Goal: Entertainment & Leisure: Consume media (video, audio)

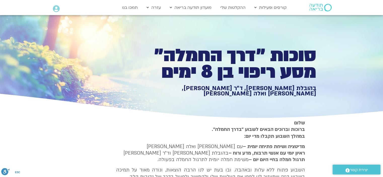
type input "2465.266667"
type input "3712.76"
type input "851.4"
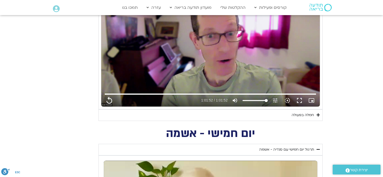
type input "3712.76"
type input "851.4"
type input "2465.266667"
type input "3712.76"
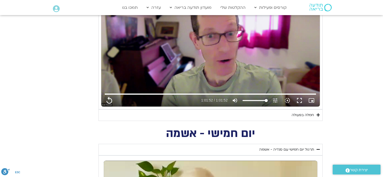
type input "851.4"
type input "2465.266667"
type input "3712.76"
type input "2465.266667"
type input "851.4"
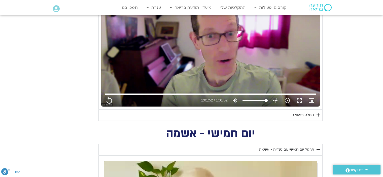
type input "3712.76"
type input "2465.266667"
type input "851.4"
type input "3712.76"
type input "851.4"
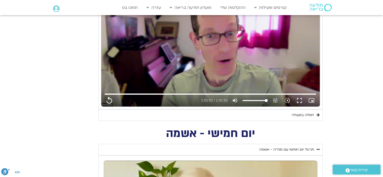
type input "2465.266667"
type input "3712.76"
type input "2465.266667"
type input "851.4"
type input "3712.76"
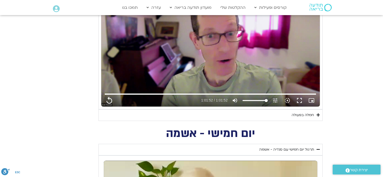
type input "851.4"
type input "2465.266667"
type input "3712.76"
type input "851.4"
type input "2465.266667"
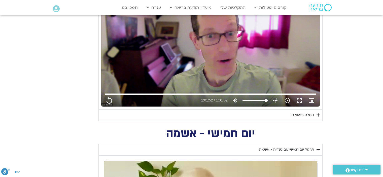
type input "3712.76"
type input "851.4"
type input "2465.266667"
type input "3712.76"
type input "851.4"
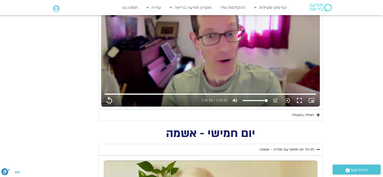
type input "2465.266667"
type input "3712.76"
type input "851.4"
type input "2465.266667"
type input "3712.76"
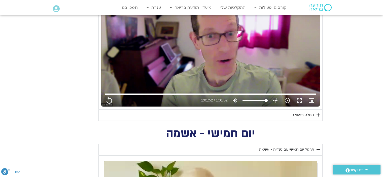
type input "851.4"
type input "2465.266667"
type input "3712.76"
type input "851.4"
type input "2465.266667"
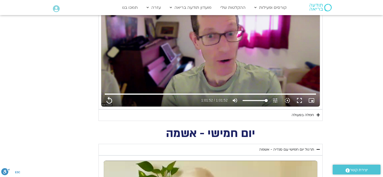
type input "3712.76"
type input "851.4"
type input "2465.266667"
type input "3712.76"
type input "851.4"
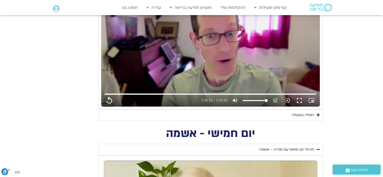
type input "2465.266667"
type input "3712.76"
type input "851.4"
type input "2465.266667"
type input "3712.76"
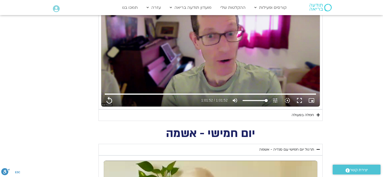
type input "851.4"
type input "2465.266667"
type input "3712.76"
type input "851.4"
type input "2465.266667"
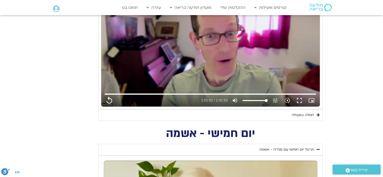
type input "3712.76"
type input "851.4"
type input "2465.266667"
type input "3712.76"
type input "851.4"
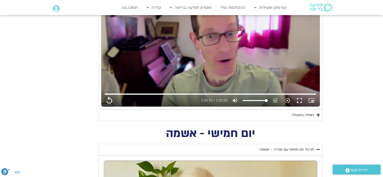
type input "2465.266667"
type input "3712.76"
type input "851.4"
type input "2465.266667"
type input "3712.76"
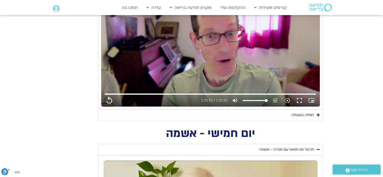
type input "851.4"
type input "2465.266667"
type input "3712.76"
type input "851.4"
type input "2465.266667"
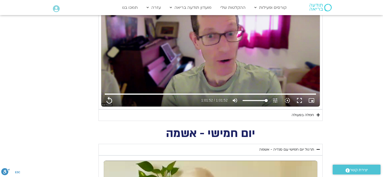
type input "3712.76"
type input "851.4"
type input "2465.266667"
type input "3712.76"
type input "851.4"
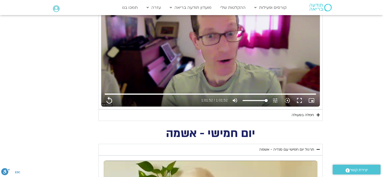
type input "2465.266667"
type input "3712.76"
type input "851.4"
type input "2465.266667"
type input "3712.76"
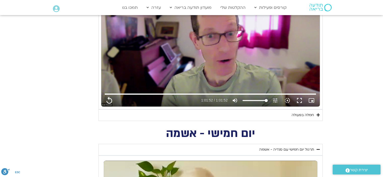
type input "851.4"
type input "2465.266667"
type input "3712.76"
type input "851.4"
type input "2465.266667"
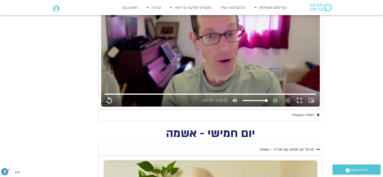
type input "3712.76"
type input "851.4"
type input "2465.266667"
type input "3712.76"
type input "851.4"
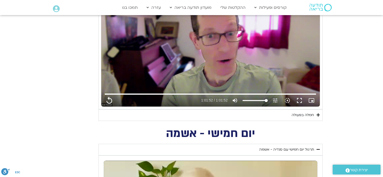
type input "2465.266667"
type input "3712.76"
type input "851.4"
type input "2465.266667"
type input "3712.76"
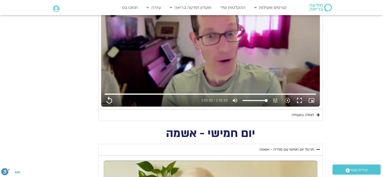
type input "851.4"
type input "2465.266667"
type input "3712.76"
type input "851.4"
type input "2465.266667"
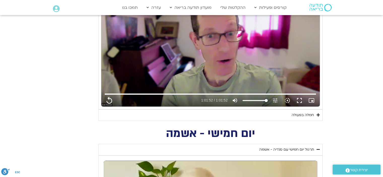
type input "3712.76"
type input "851.4"
type input "2465.266667"
type input "3712.76"
type input "851.4"
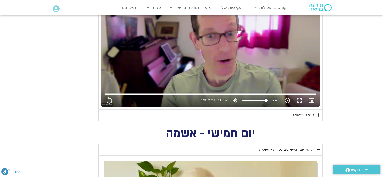
type input "2465.266667"
type input "3712.76"
type input "851.4"
type input "2465.266667"
type input "3712.76"
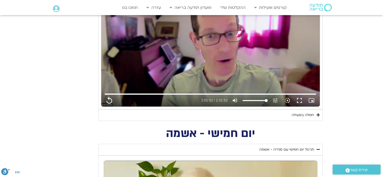
type input "851.4"
type input "2465.266667"
type input "3712.76"
type input "851.4"
type input "2465.266667"
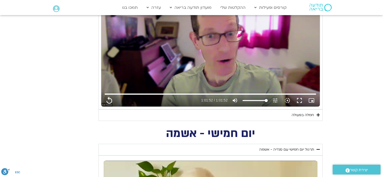
type input "3712.76"
type input "851.4"
type input "2465.266667"
type input "3712.76"
type input "851.4"
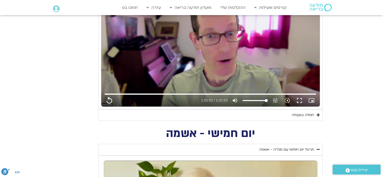
type input "2465.266667"
type input "3712.76"
type input "851.4"
type input "2465.266667"
type input "3712.76"
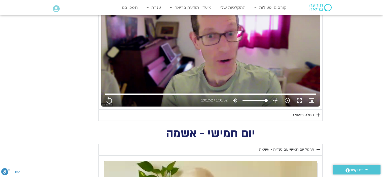
type input "851.4"
type input "2465.266667"
type input "3712.76"
type input "851.4"
type input "2465.266667"
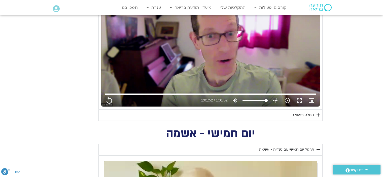
type input "3712.76"
type input "851.4"
type input "2465.266667"
type input "3712.76"
type input "851.4"
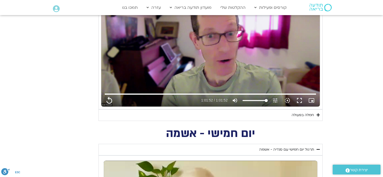
type input "2465.266667"
type input "3712.76"
type input "851.4"
type input "2465.266667"
type input "3712.76"
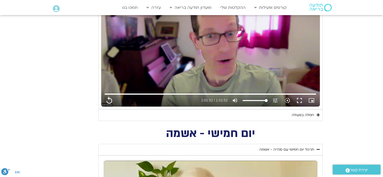
type input "851.4"
type input "2465.266667"
type input "3712.76"
type input "851.4"
type input "2465.266667"
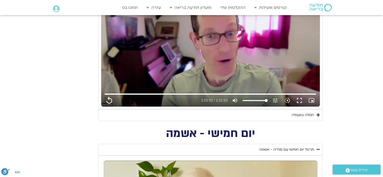
type input "3712.76"
type input "851.4"
type input "2465.266667"
type input "3712.76"
type input "851.4"
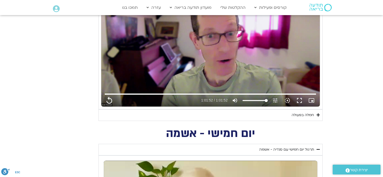
type input "2465.266667"
type input "3712.76"
type input "851.4"
type input "2465.266667"
type input "3712.76"
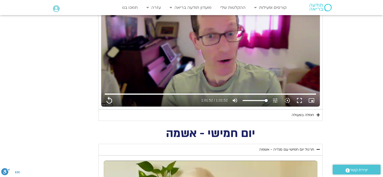
type input "851.4"
type input "2465.266667"
type input "3712.76"
type input "851.4"
type input "2465.266667"
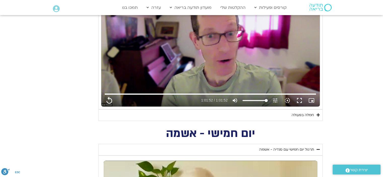
type input "3712.76"
type input "851.4"
type input "2465.266667"
type input "3712.76"
type input "851.4"
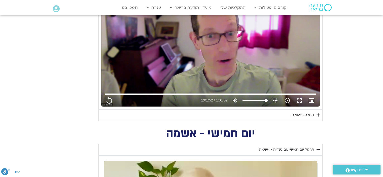
type input "2465.266667"
type input "3712.76"
type input "851.4"
type input "2465.266667"
type input "3712.76"
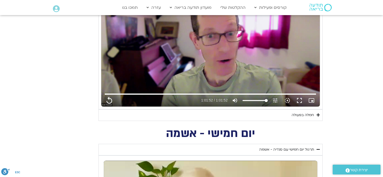
type input "851.4"
type input "2465.266667"
type input "3712.76"
type input "851.4"
type input "2465.266667"
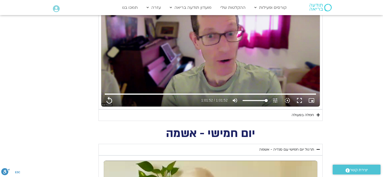
type input "3712.76"
type input "851.4"
type input "2465.266667"
type input "3712.76"
type input "851.4"
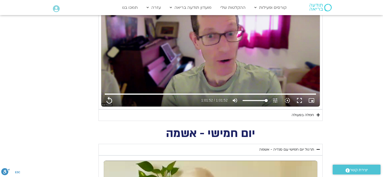
type input "2465.266667"
type input "3712.76"
type input "851.4"
type input "2465.266667"
type input "3712.76"
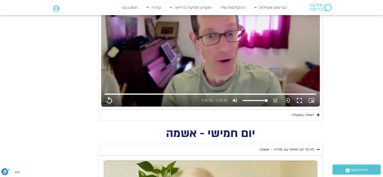
type input "851.4"
type input "2465.266667"
type input "3712.76"
type input "851.4"
type input "2465.266667"
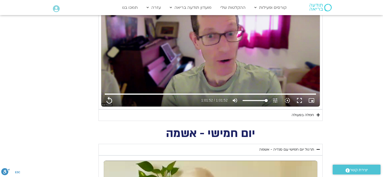
type input "3712.76"
type input "851.4"
type input "2465.266667"
type input "3712.76"
type input "851.4"
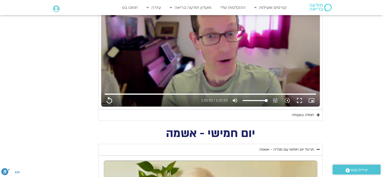
type input "2465.266667"
type input "3712.76"
type input "851.4"
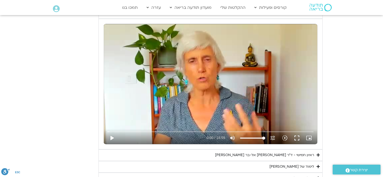
scroll to position [755, 0]
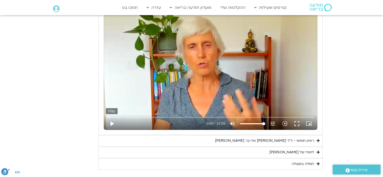
click at [111, 122] on button "play_arrow" at bounding box center [112, 124] width 12 height 12
click at [295, 122] on button "fullscreen" at bounding box center [297, 124] width 12 height 12
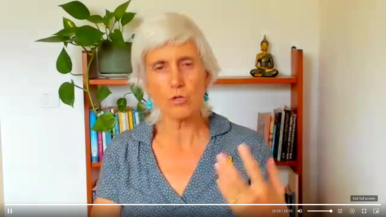
click at [364, 177] on button "fullscreen_exit" at bounding box center [365, 211] width 12 height 12
